Goal: Task Accomplishment & Management: Manage account settings

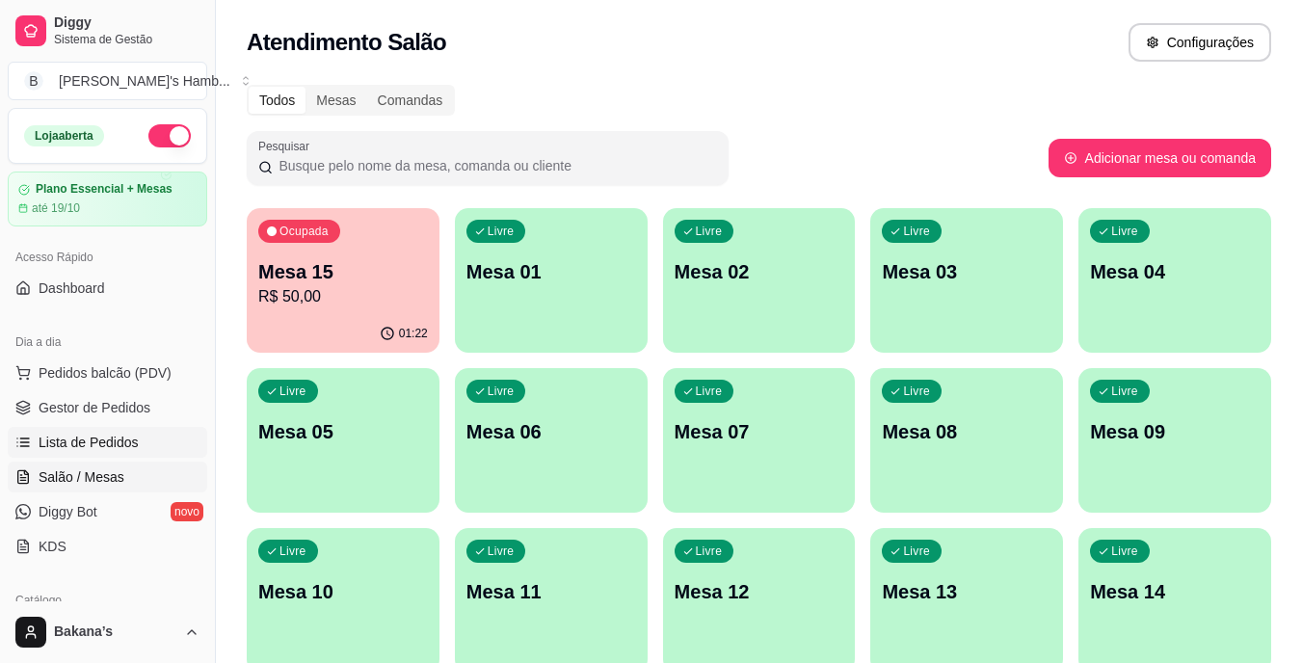
click at [168, 434] on link "Lista de Pedidos" at bounding box center [107, 442] width 199 height 31
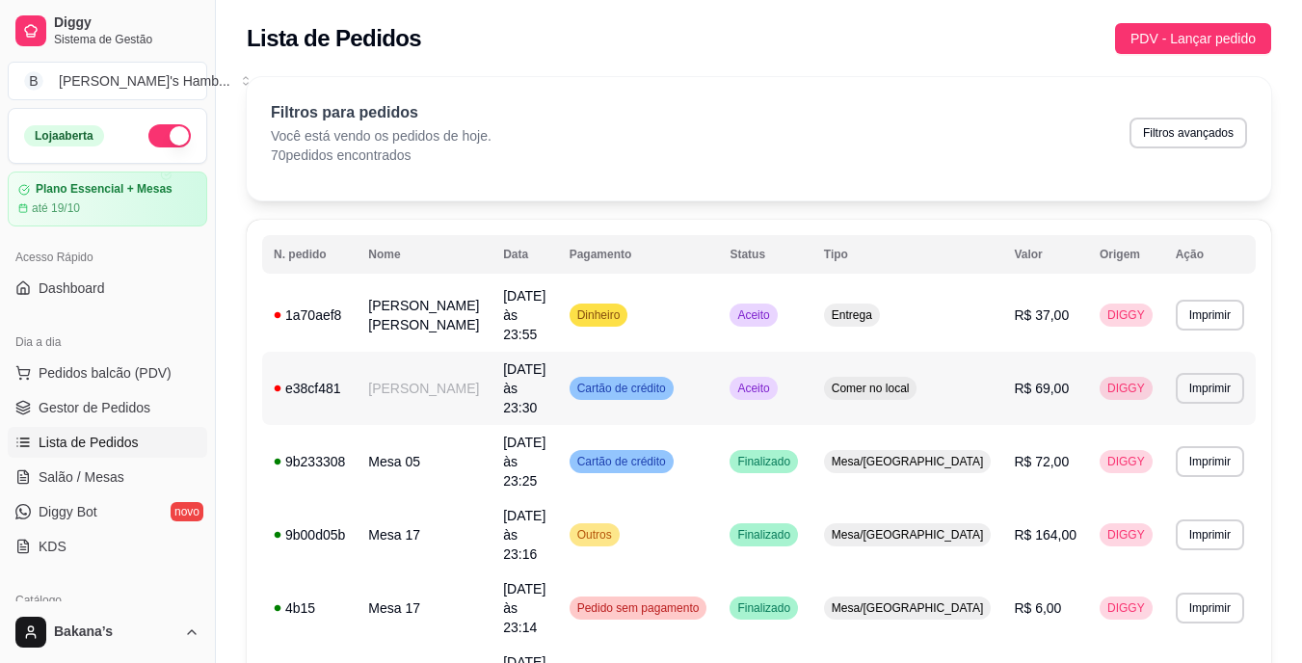
click at [471, 357] on td "[PERSON_NAME]" at bounding box center [424, 388] width 135 height 73
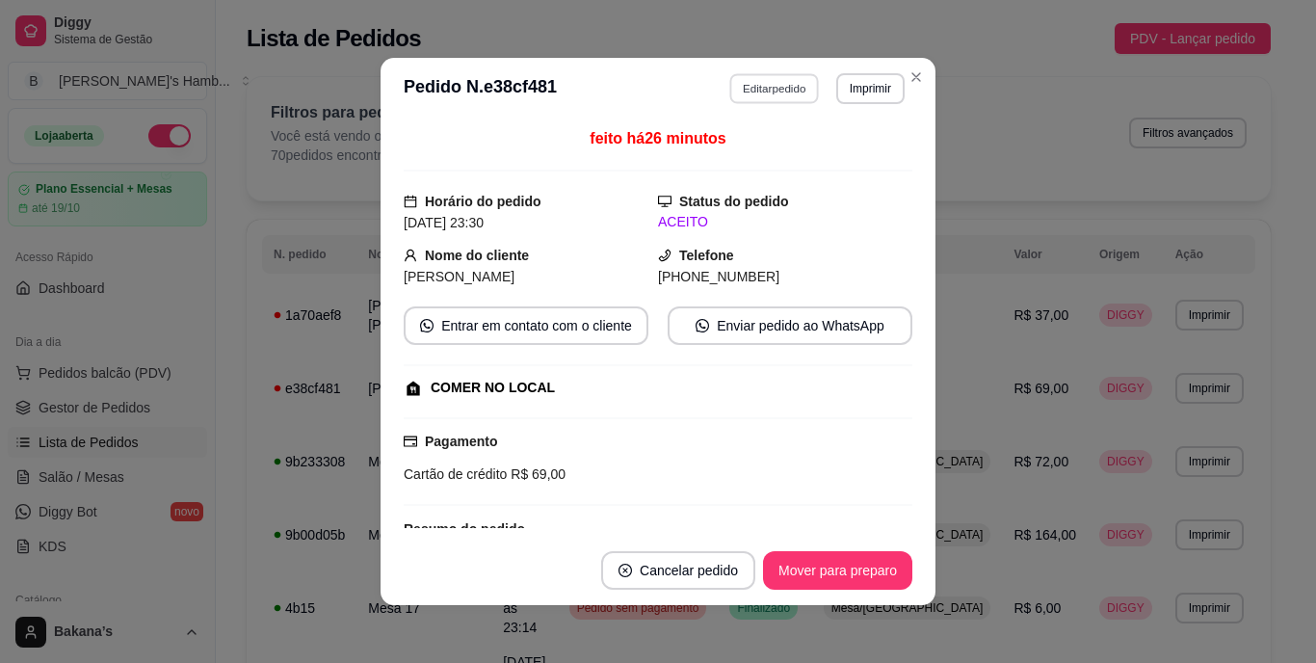
click at [795, 93] on button "Editar pedido" at bounding box center [775, 88] width 90 height 30
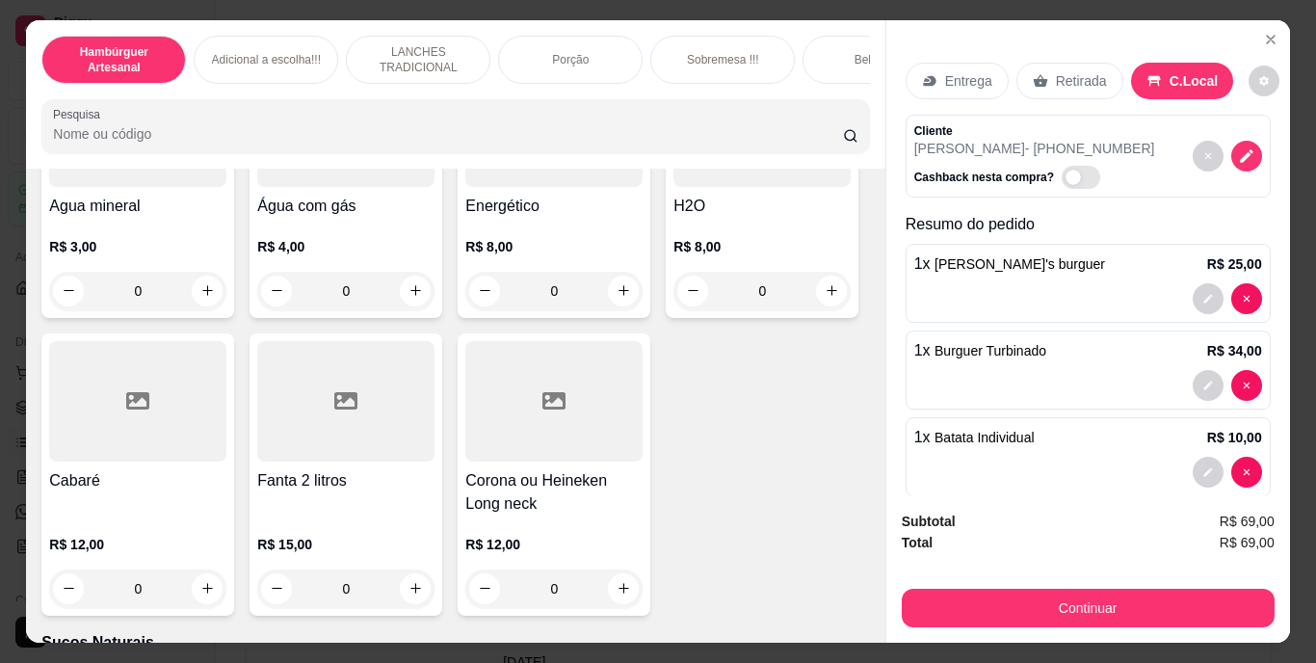
scroll to position [5589, 0]
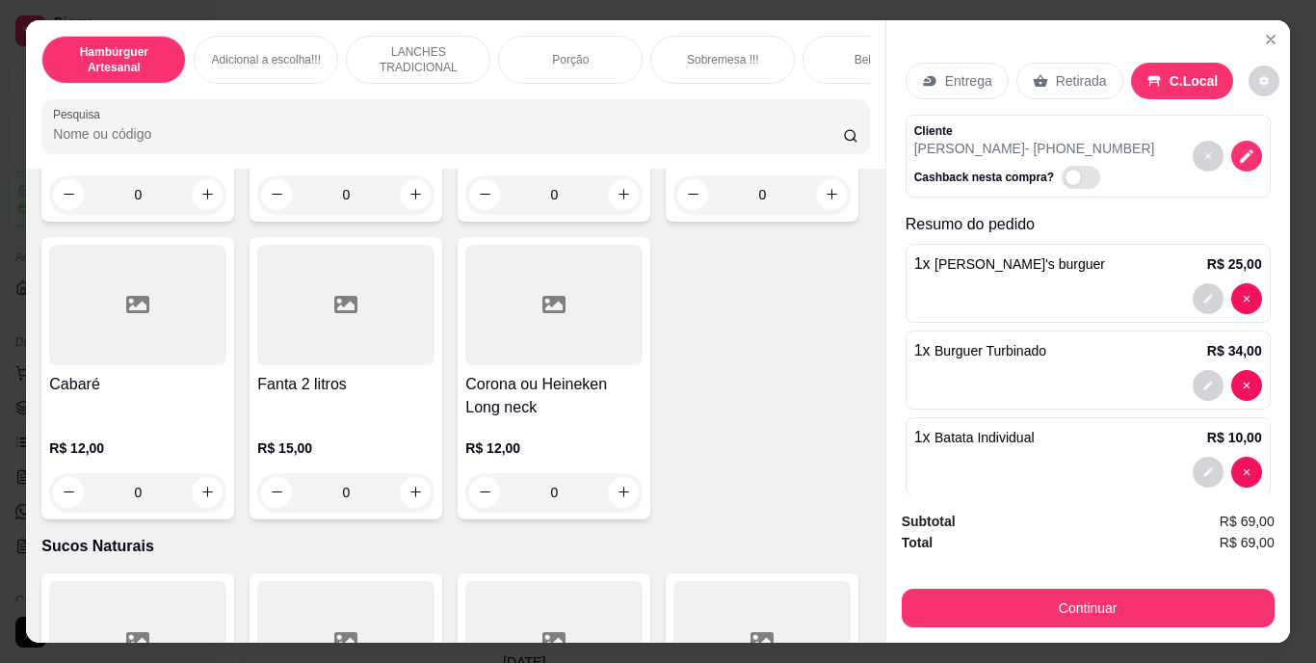
type input "1"
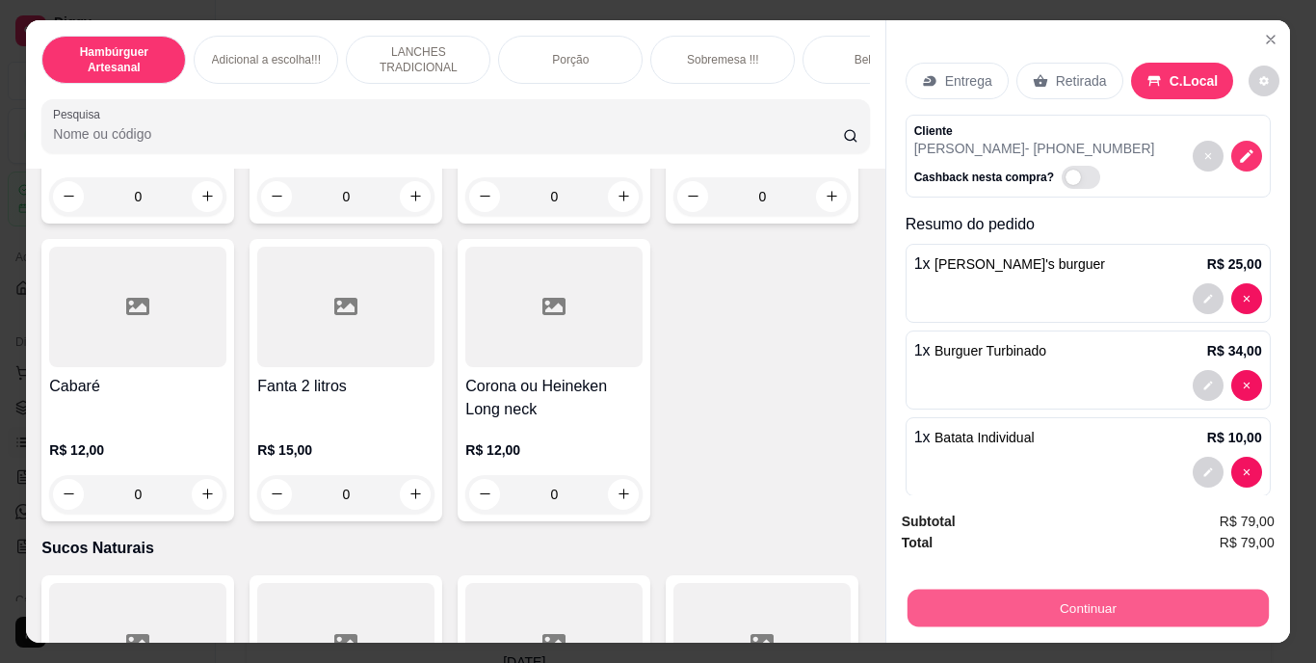
click at [969, 597] on button "Continuar" at bounding box center [1087, 609] width 361 height 38
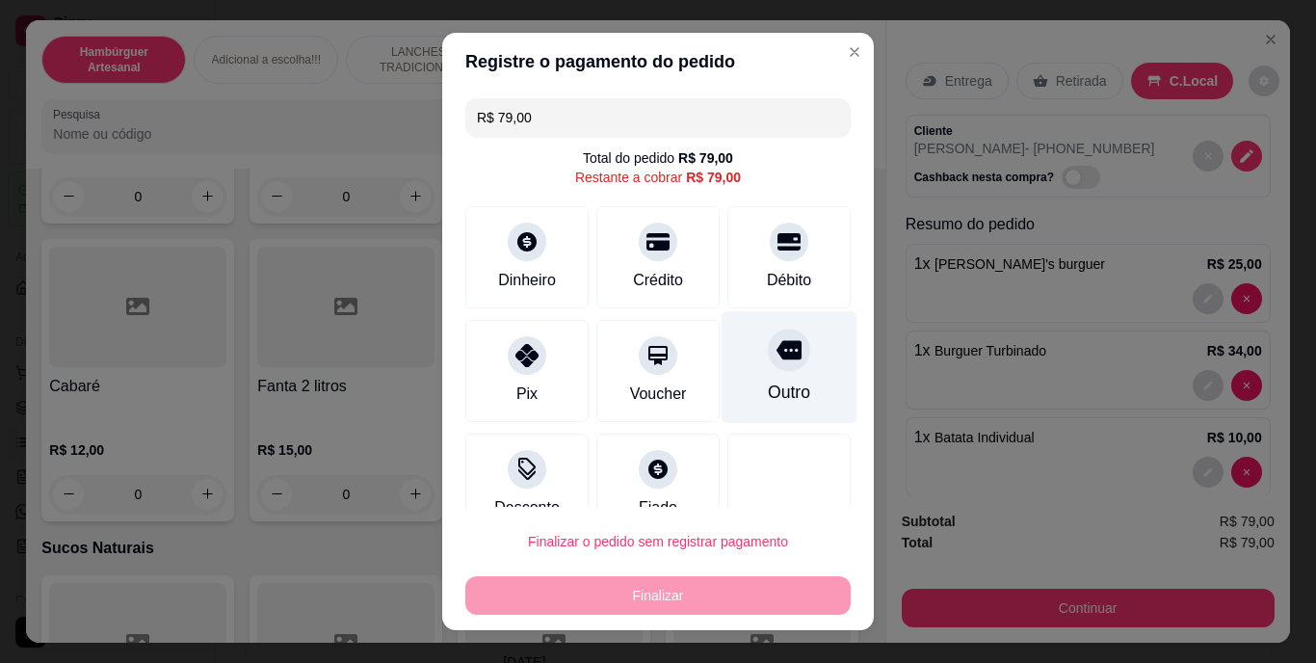
click at [768, 363] on div at bounding box center [789, 351] width 42 height 42
type input "R$ 0,00"
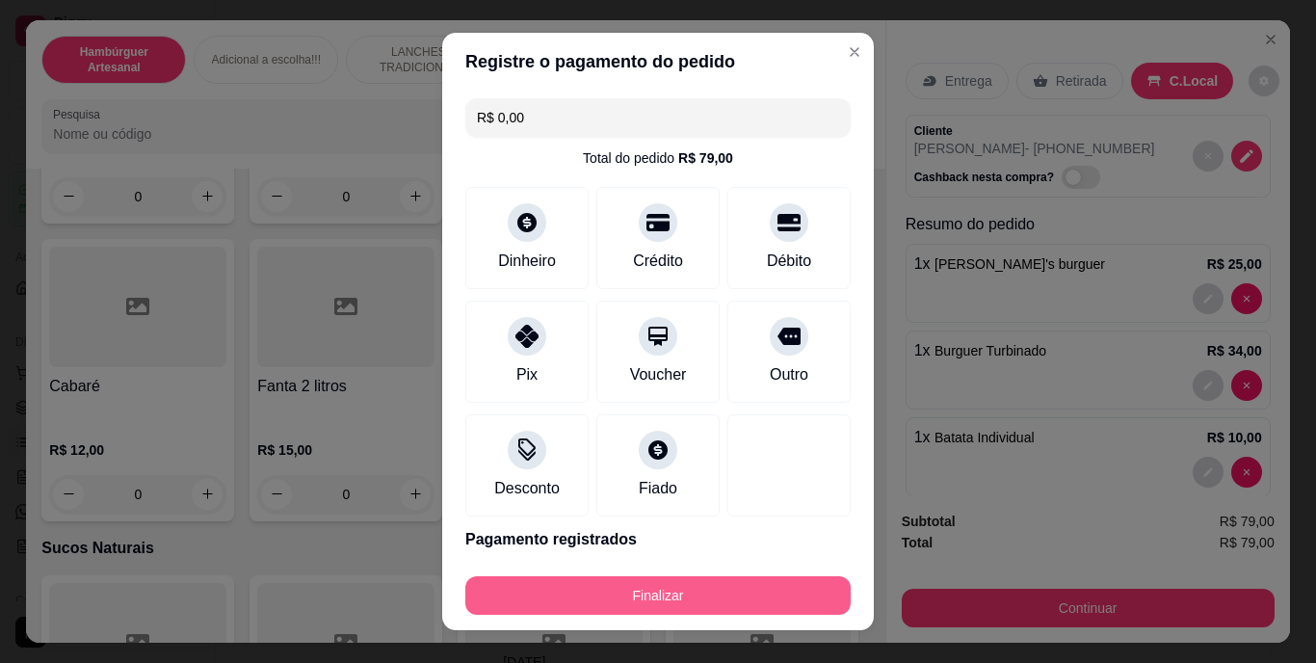
click at [750, 583] on button "Finalizar" at bounding box center [657, 595] width 385 height 39
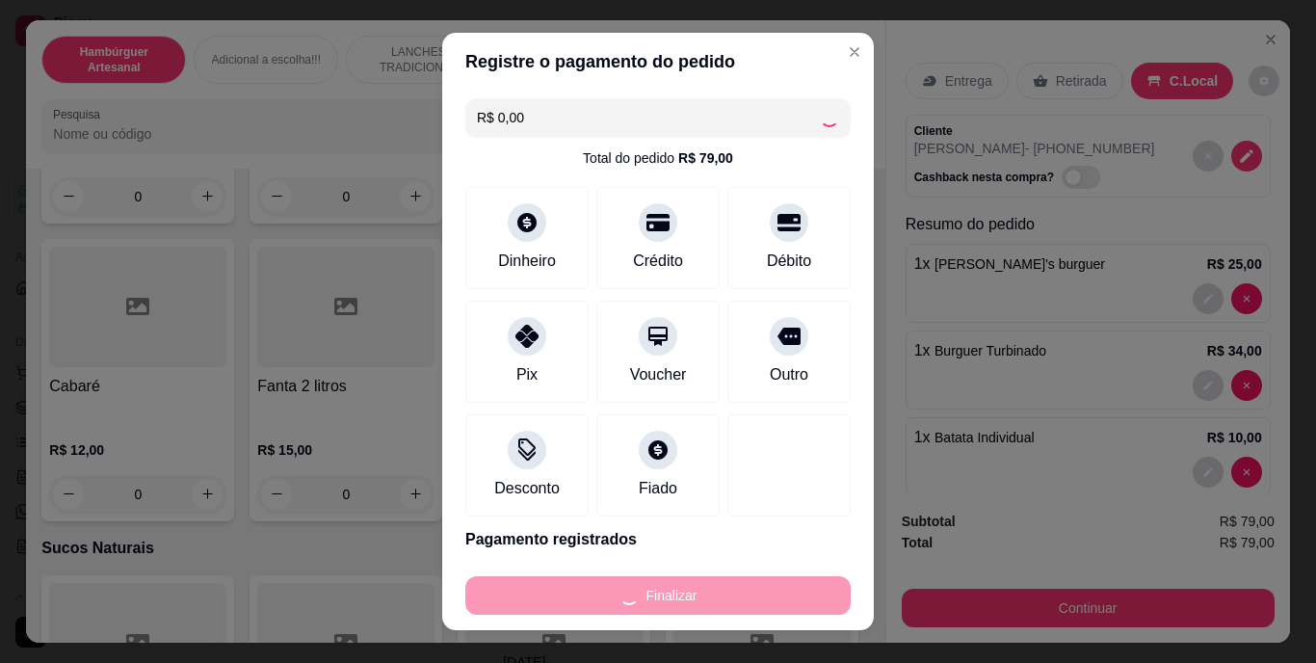
type input "0"
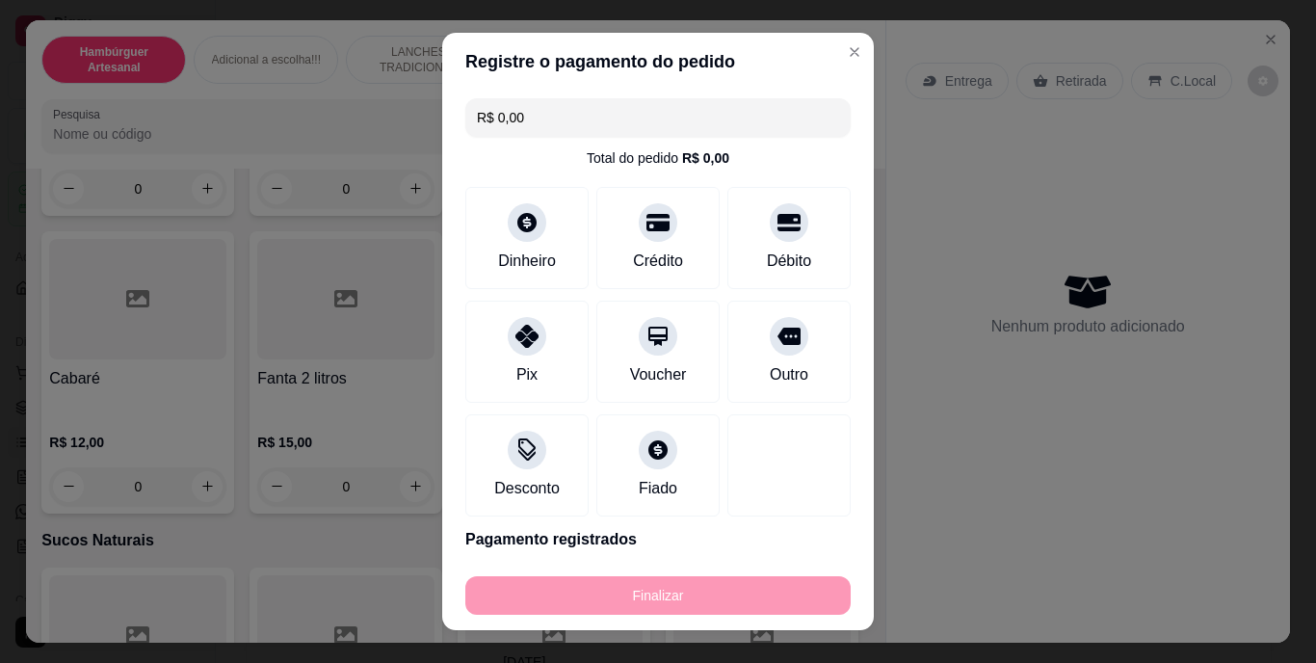
type input "-R$ 79,00"
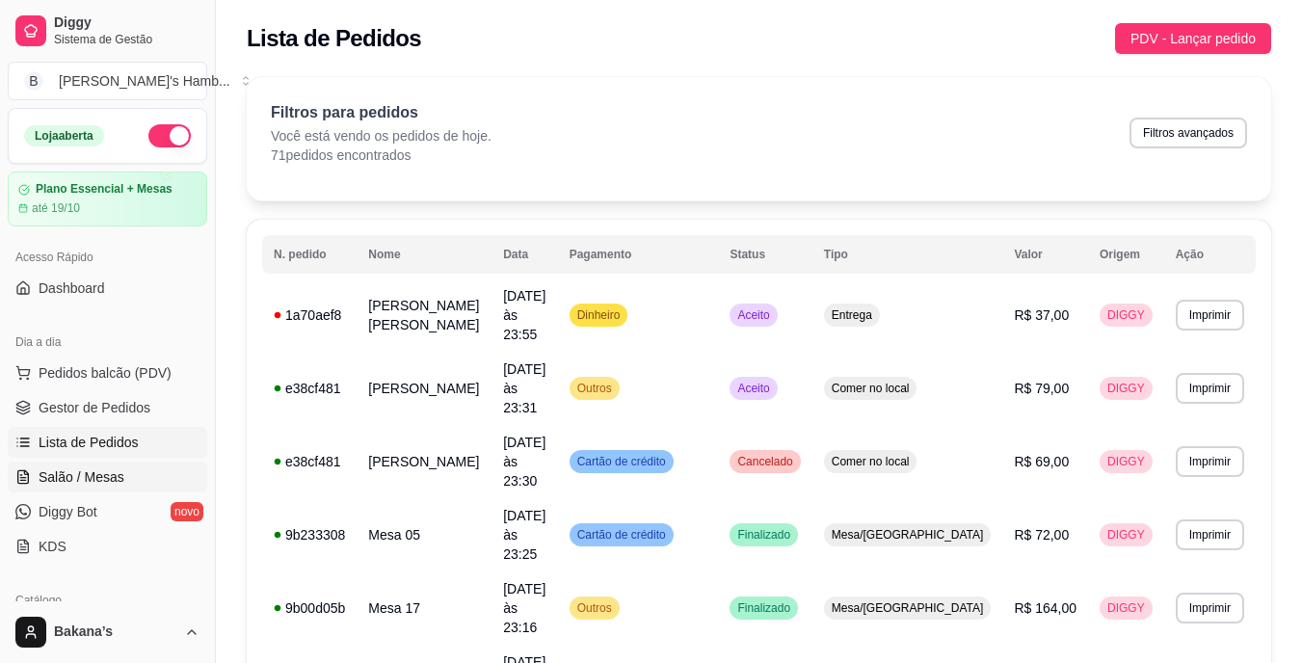
click at [79, 473] on span "Salão / Mesas" at bounding box center [82, 476] width 86 height 19
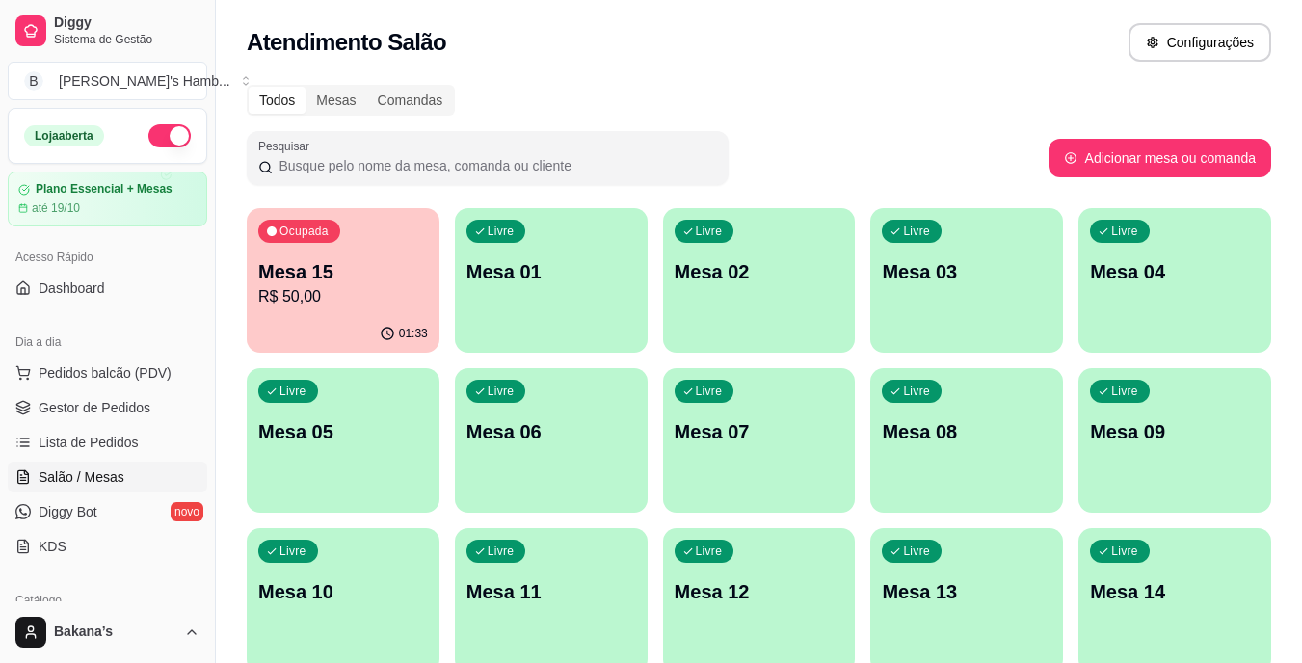
click at [298, 319] on div "01:33" at bounding box center [343, 334] width 193 height 38
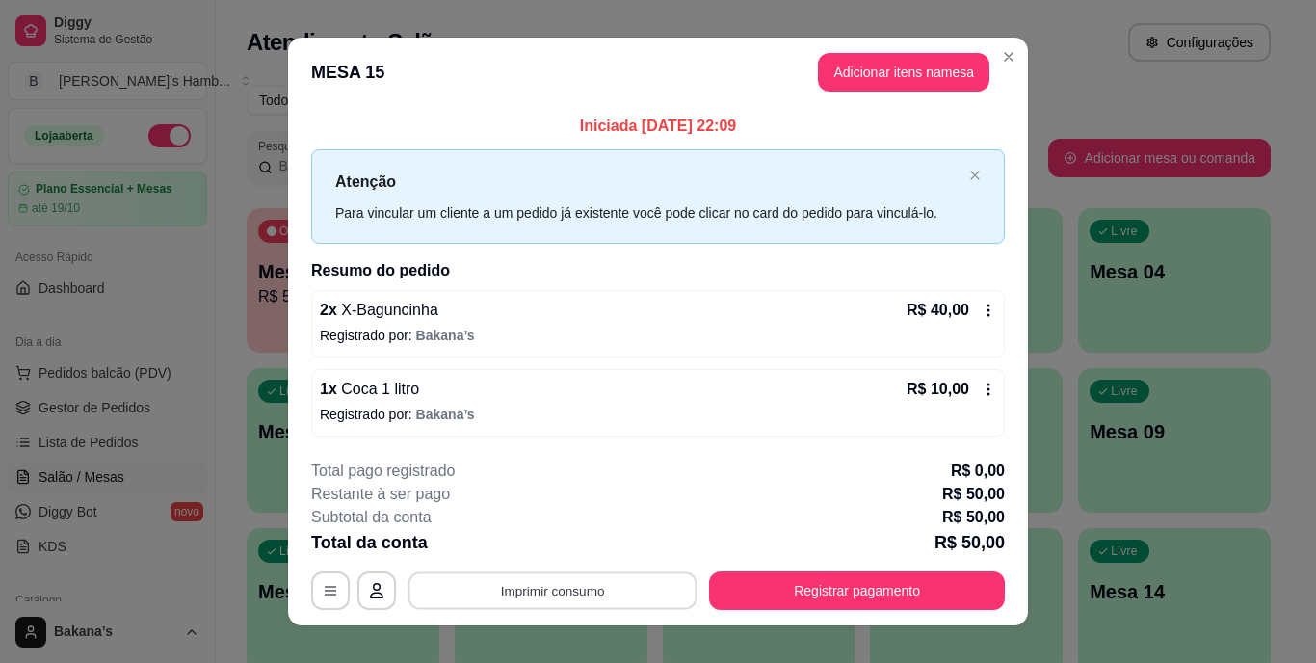
click at [570, 589] on button "Imprimir consumo" at bounding box center [553, 590] width 289 height 38
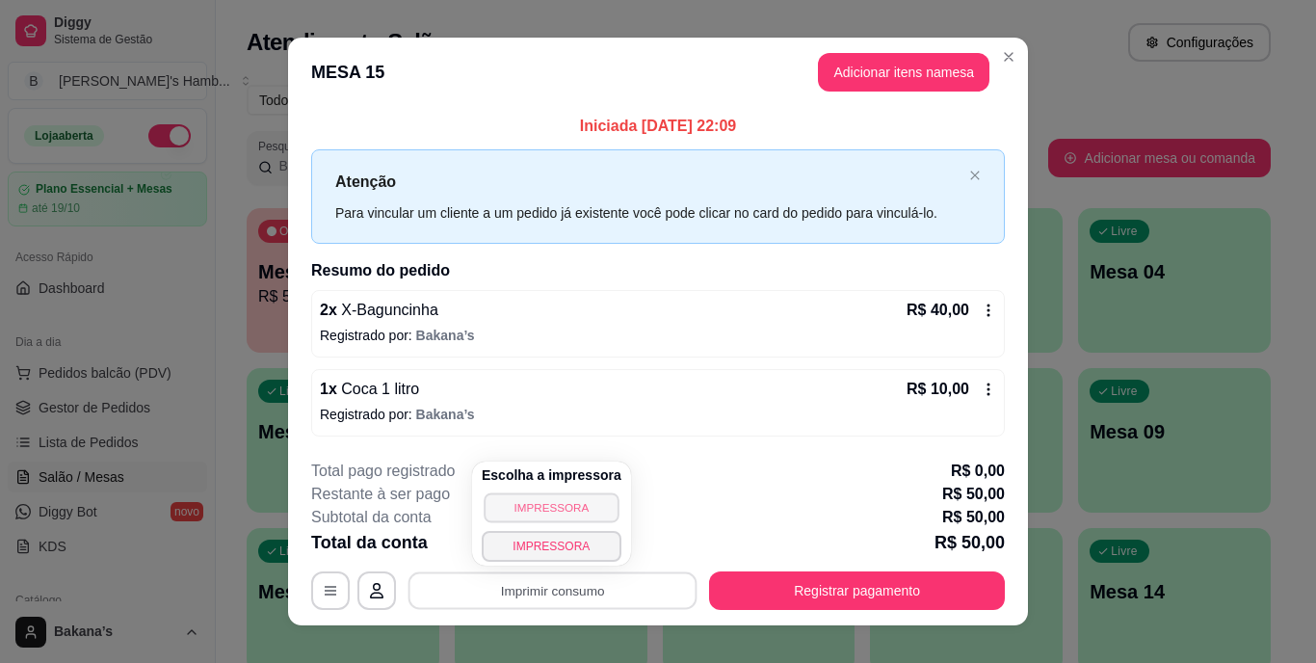
click at [531, 510] on button "IMPRESSORA" at bounding box center [551, 507] width 135 height 30
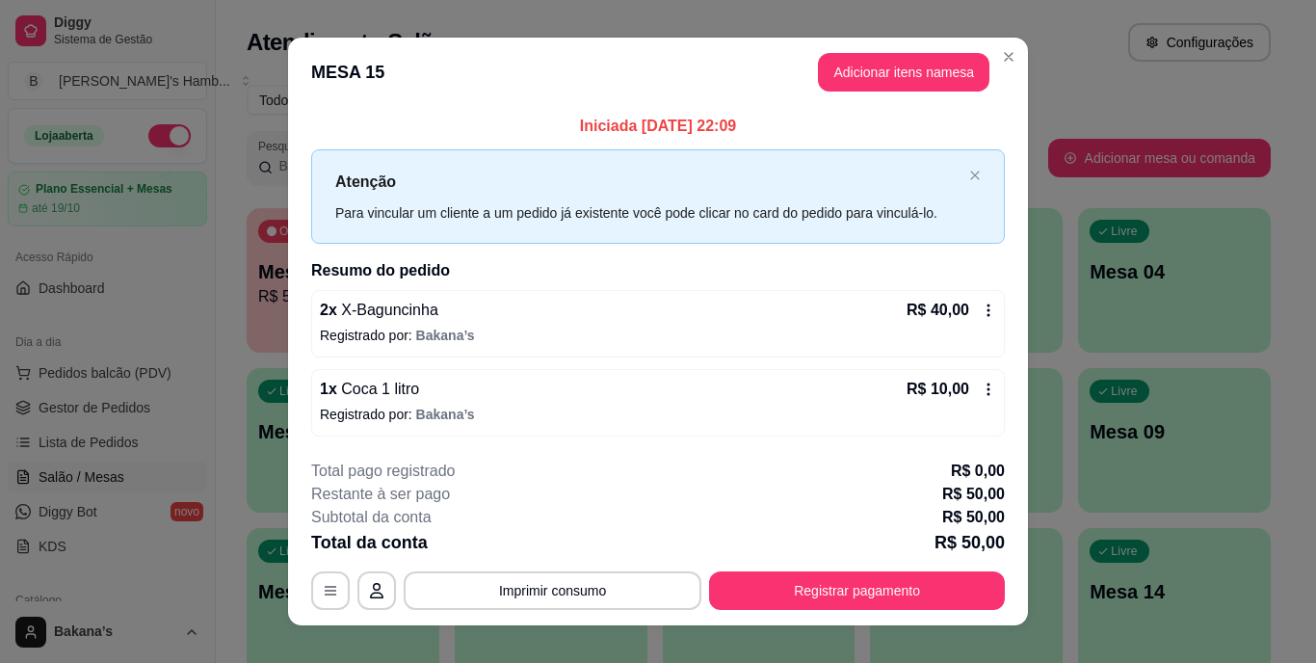
drag, startPoint x: 869, startPoint y: 559, endPoint x: 875, endPoint y: 571, distance: 13.8
click at [871, 560] on div "**********" at bounding box center [658, 535] width 694 height 150
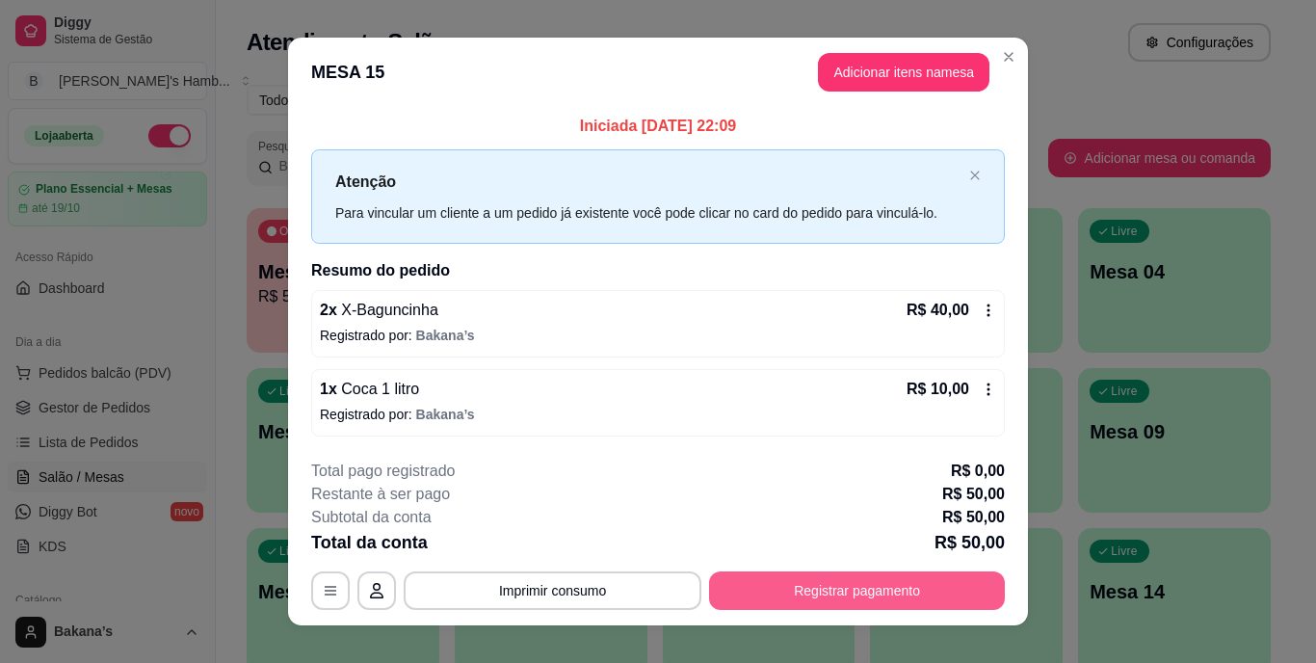
click at [876, 582] on button "Registrar pagamento" at bounding box center [857, 590] width 296 height 39
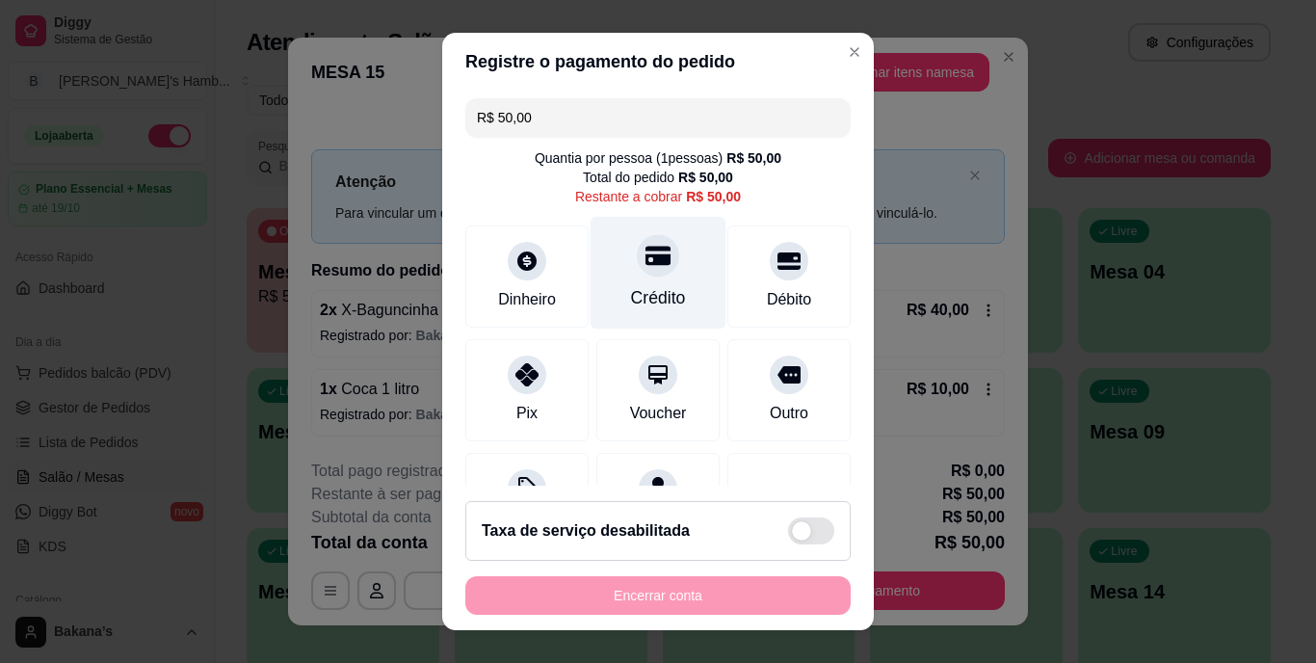
click at [646, 258] on icon at bounding box center [658, 256] width 25 height 19
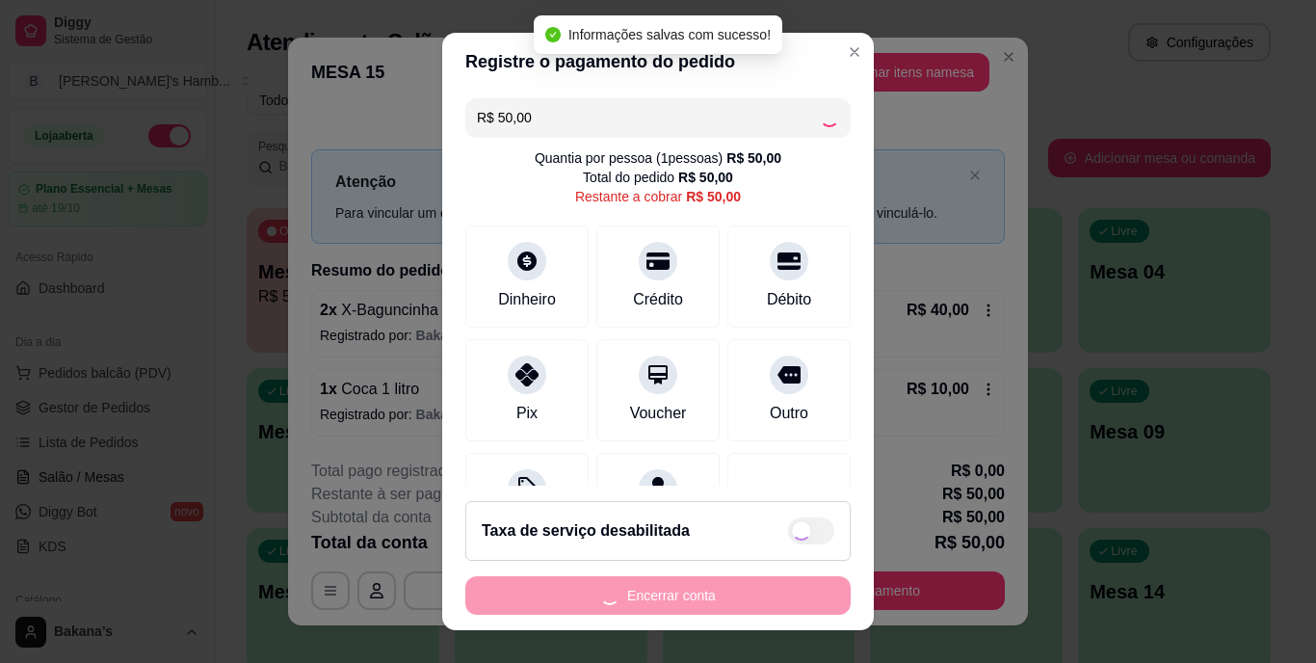
type input "R$ 0,00"
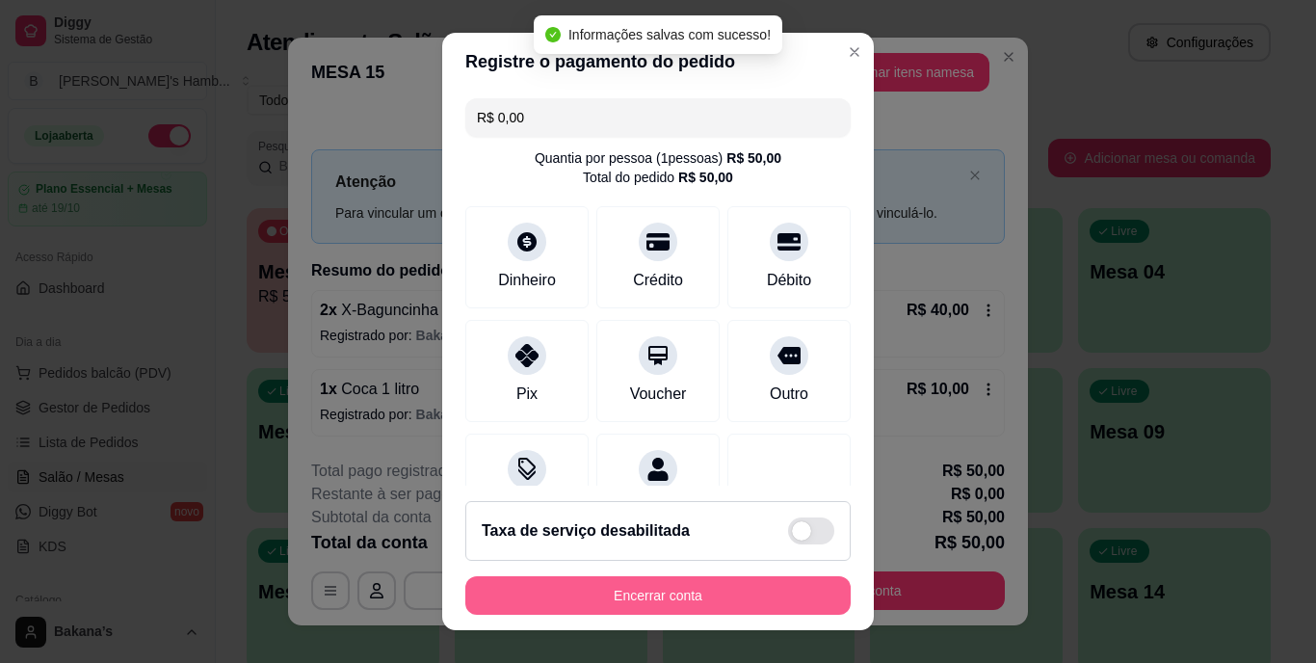
click at [648, 597] on button "Encerrar conta" at bounding box center [657, 595] width 385 height 39
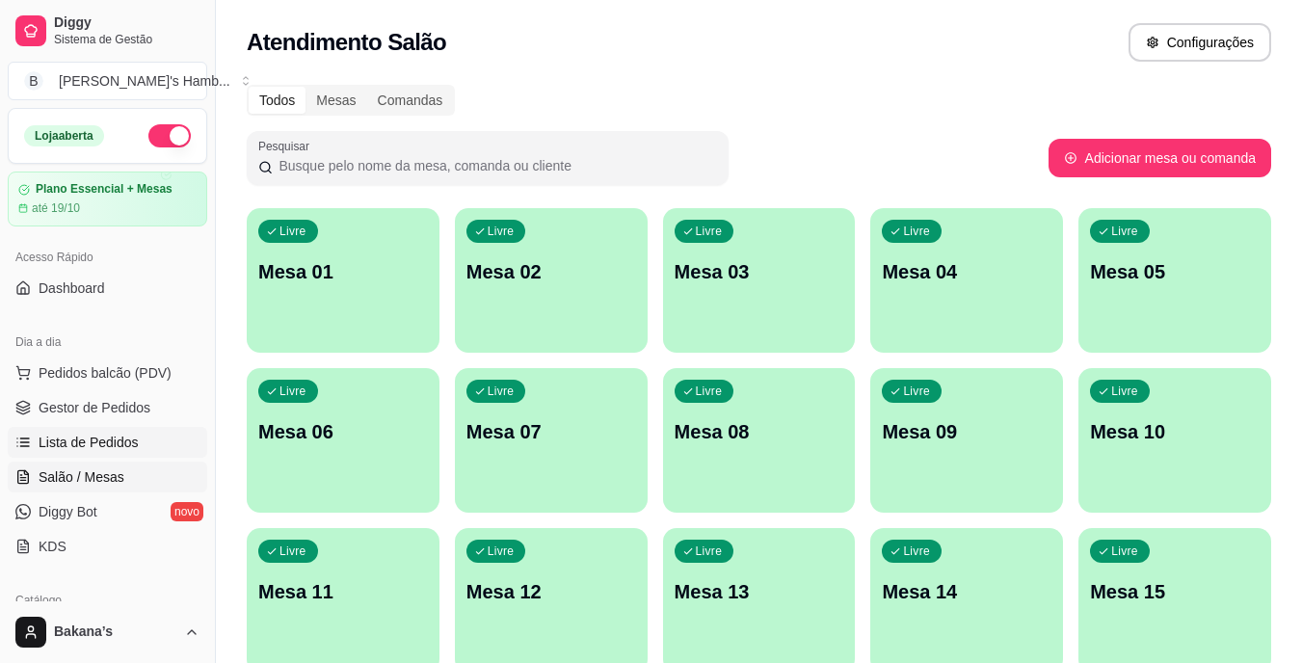
click at [113, 444] on span "Lista de Pedidos" at bounding box center [89, 442] width 100 height 19
